Goal: Information Seeking & Learning: Find specific fact

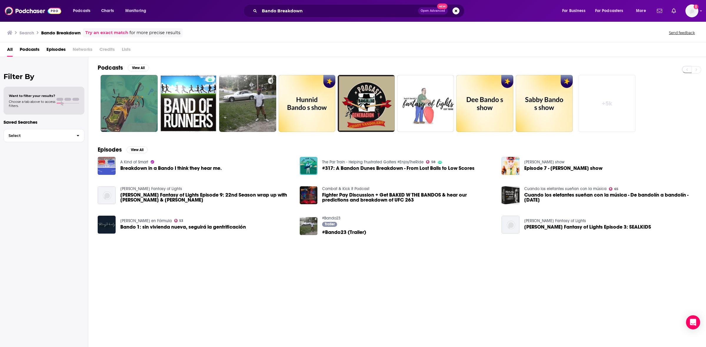
click at [34, 50] on span "Podcasts" at bounding box center [30, 51] width 20 height 12
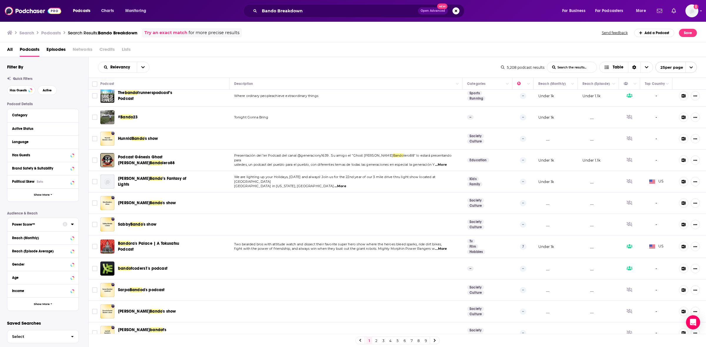
scroll to position [37, 0]
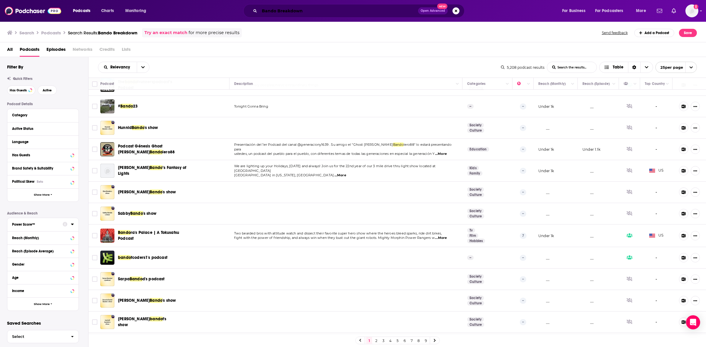
click at [307, 8] on input "Bando Breakdown" at bounding box center [338, 10] width 158 height 9
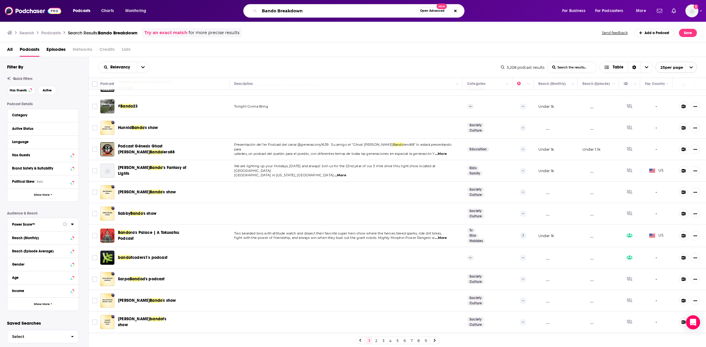
drag, startPoint x: 309, startPoint y: 12, endPoint x: 226, endPoint y: 1, distance: 83.7
click at [226, 3] on div "Podcasts Charts Monitoring Bando Breakdown Open Advanced New For Business For P…" at bounding box center [353, 11] width 706 height 22
type input "[PERSON_NAME]'s Breakdowns"
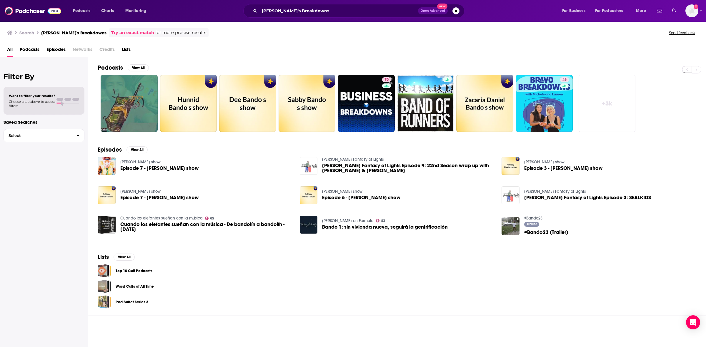
click at [30, 47] on span "Podcasts" at bounding box center [30, 51] width 20 height 12
